Goal: Answer question/provide support

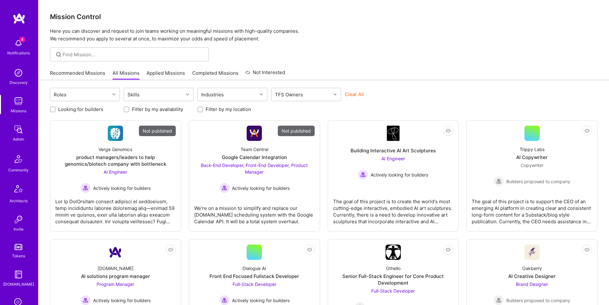
scroll to position [101, 0]
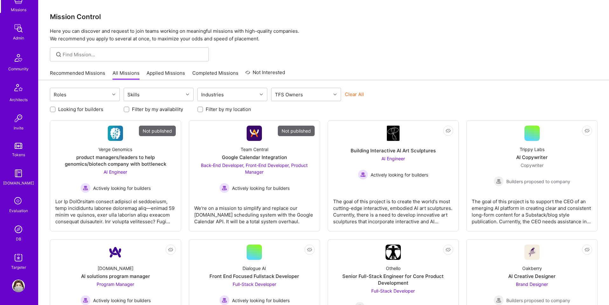
click at [22, 231] on img at bounding box center [18, 229] width 13 height 13
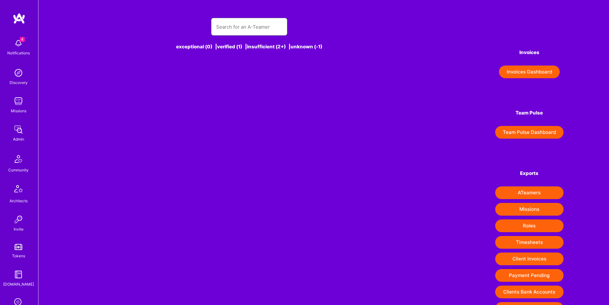
click at [266, 25] on input "text" at bounding box center [249, 27] width 66 height 16
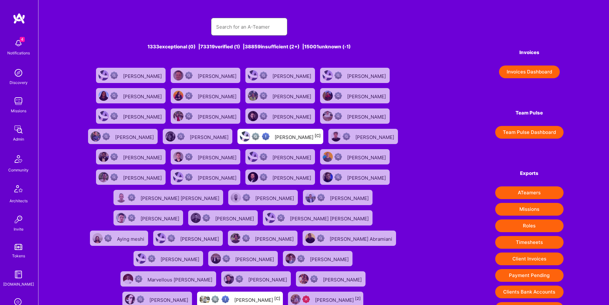
paste input "alonizhak@gmail.com"
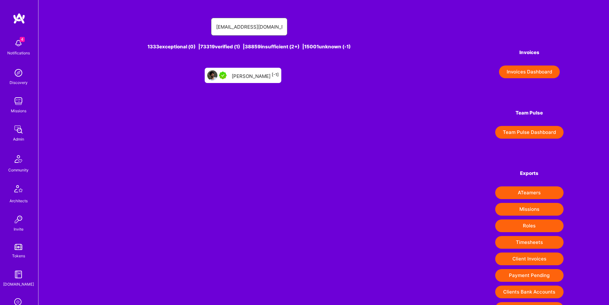
type input "alonizhak@gmail.com"
click at [259, 71] on div "Alon Izhak [-1]" at bounding box center [255, 75] width 47 height 8
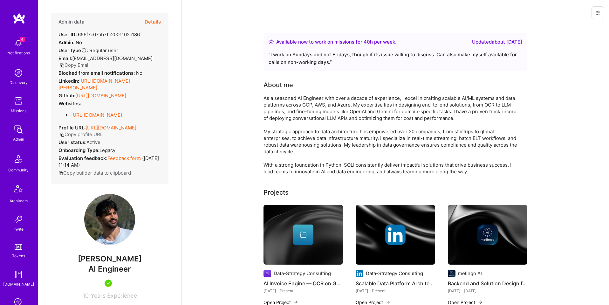
click at [153, 18] on button "Details" at bounding box center [153, 22] width 16 height 18
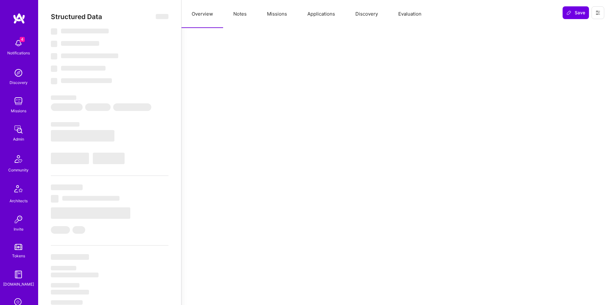
click at [279, 19] on button "Missions" at bounding box center [277, 14] width 40 height 28
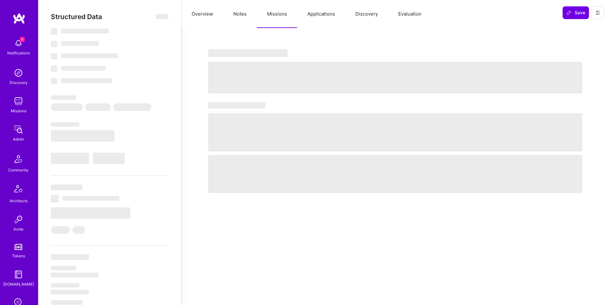
select select "Right Now"
select select "5"
select select "4"
select select "7"
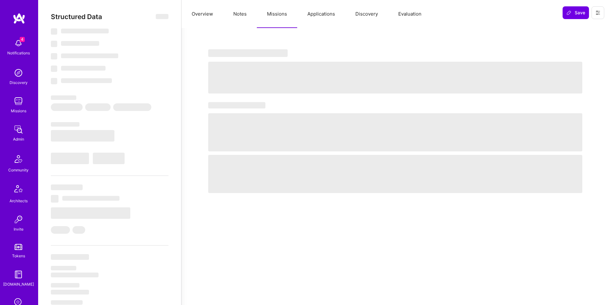
select select "IL"
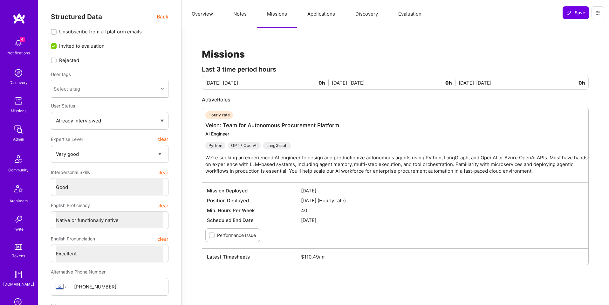
click at [316, 119] on div "Hourly rate Velon: Team for Autonomous Procurement Platform AI Engineer Python …" at bounding box center [398, 145] width 386 height 68
click at [318, 123] on link "Velon: Team for Autonomous Procurement Platform" at bounding box center [272, 125] width 134 height 6
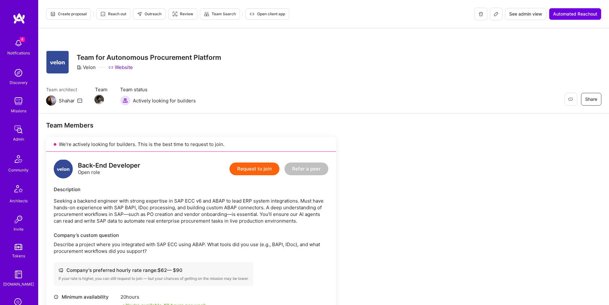
click at [513, 6] on div "Create proposal Reach out Outreach Review Team Search Open client app See admin…" at bounding box center [323, 14] width 571 height 28
click at [521, 15] on span "See admin view" at bounding box center [525, 14] width 33 height 6
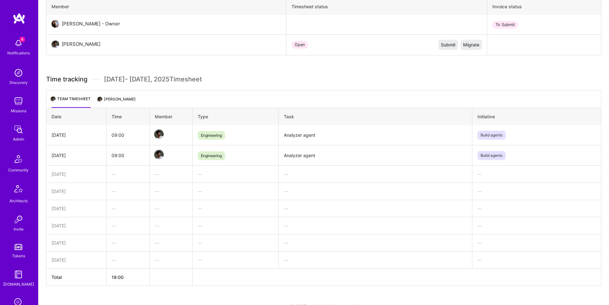
scroll to position [236, 0]
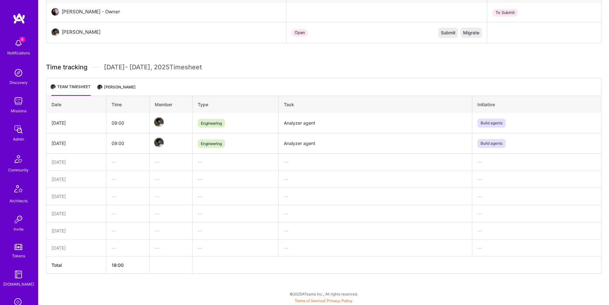
click at [124, 163] on div "—" at bounding box center [128, 162] width 32 height 7
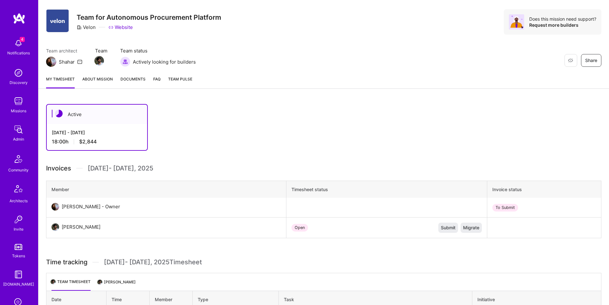
scroll to position [42, 0]
click at [100, 61] on img at bounding box center [99, 61] width 10 height 10
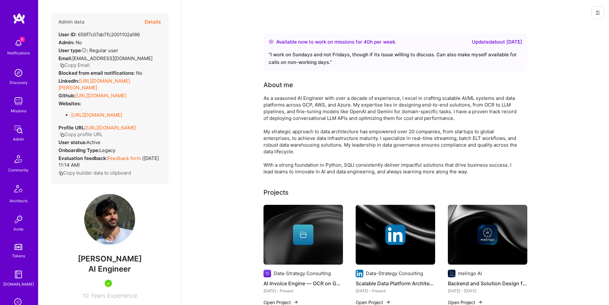
click at [596, 7] on button at bounding box center [598, 12] width 13 height 13
click at [569, 30] on button "Login as Alon" at bounding box center [575, 27] width 59 height 16
